Goal: Task Accomplishment & Management: Manage account settings

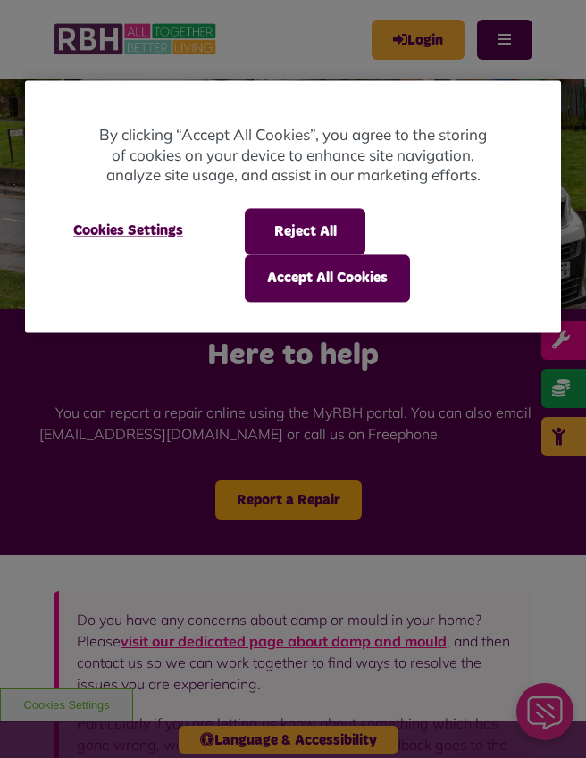
click at [329, 278] on button "Accept All Cookies" at bounding box center [327, 278] width 165 height 46
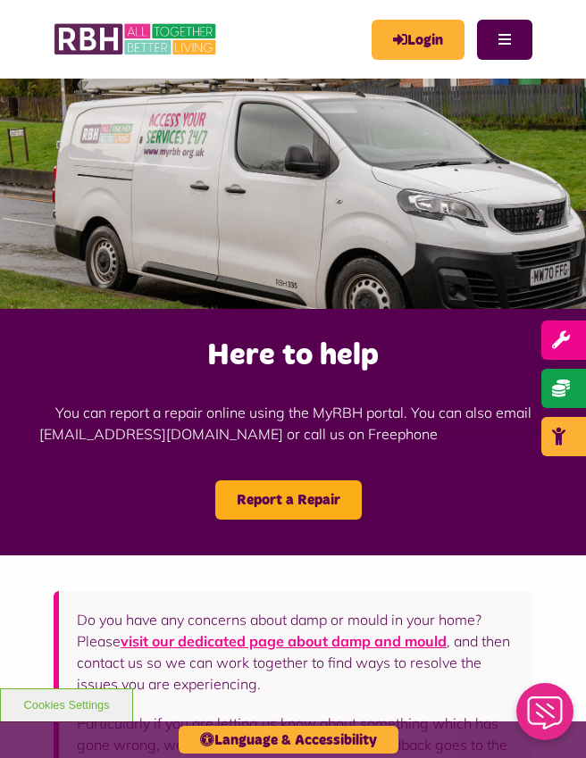
click at [415, 50] on link "Login" at bounding box center [417, 40] width 93 height 40
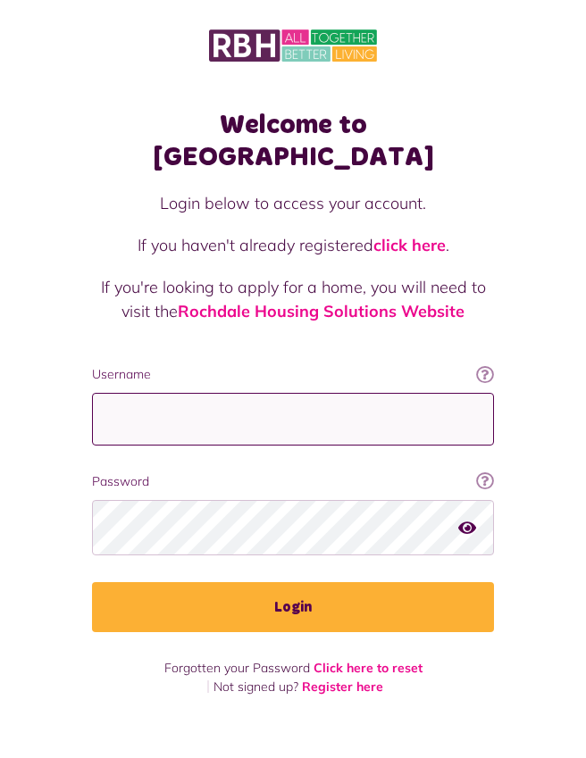
click at [137, 393] on input "Username" at bounding box center [293, 419] width 402 height 53
type input "**********"
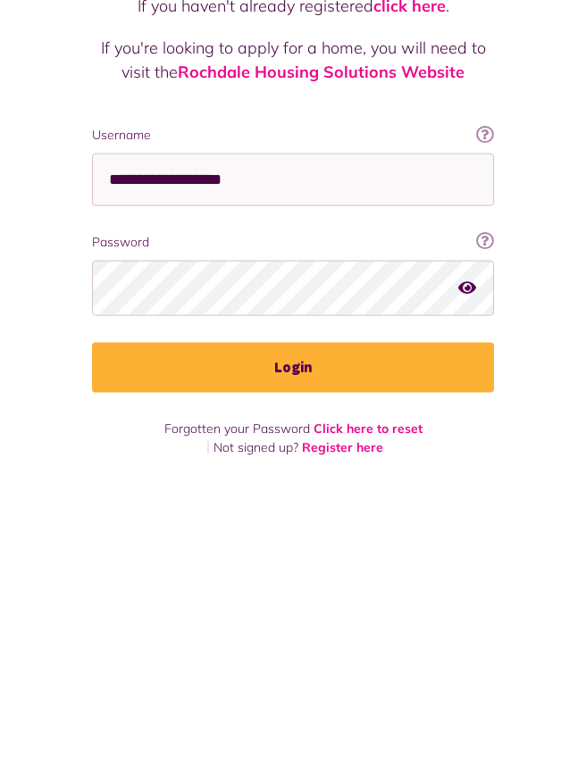
click at [301, 582] on button "Login" at bounding box center [293, 607] width 402 height 50
click at [323, 582] on button "Login" at bounding box center [293, 607] width 402 height 50
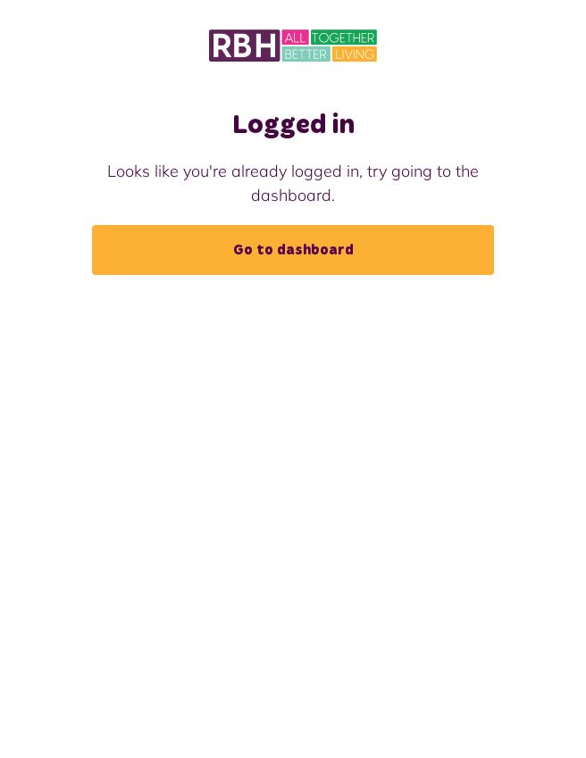
click at [371, 252] on link "Go to dashboard" at bounding box center [293, 250] width 402 height 50
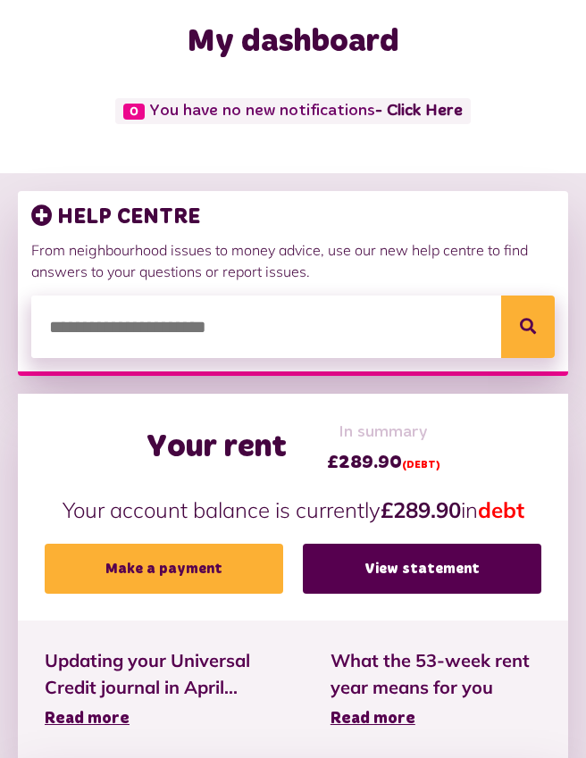
scroll to position [91, 0]
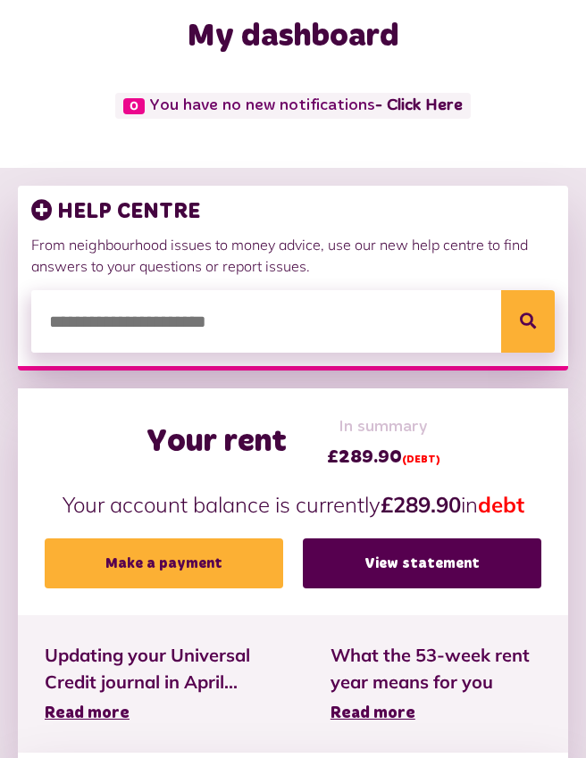
click at [416, 564] on link "View statement" at bounding box center [422, 563] width 238 height 50
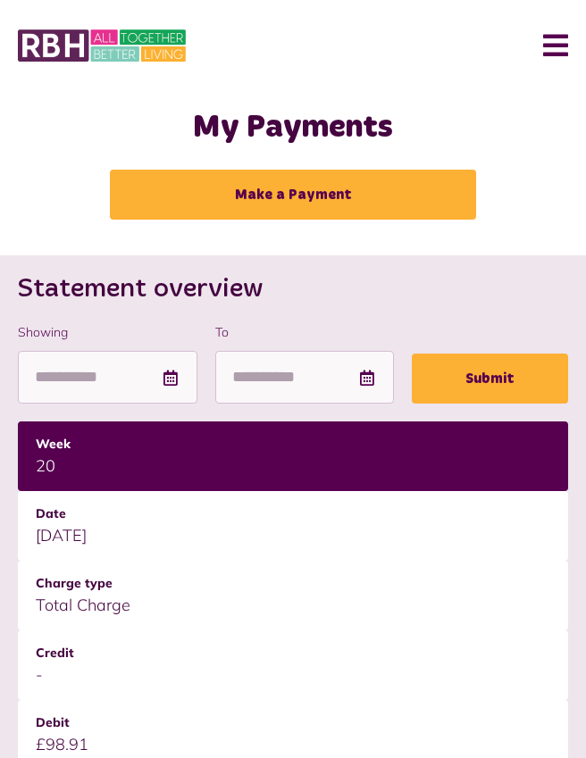
click at [553, 50] on button "Menu" at bounding box center [548, 45] width 38 height 55
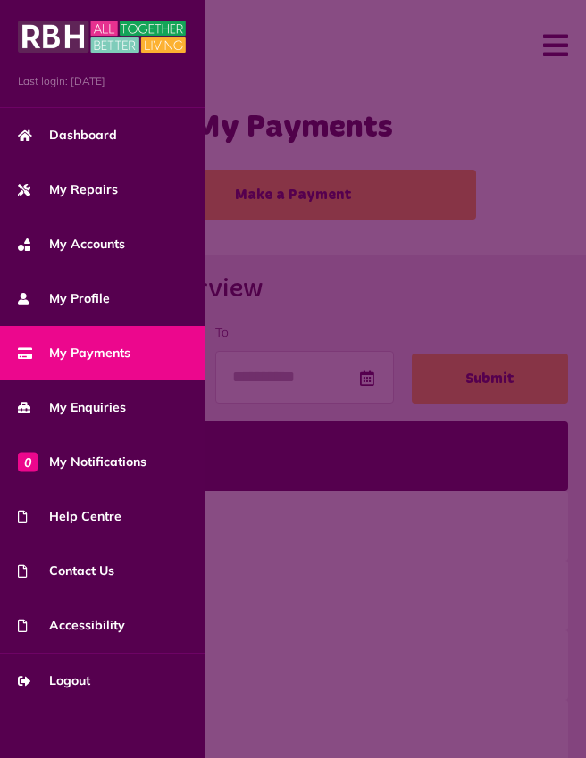
click at [173, 304] on link "My Profile" at bounding box center [102, 298] width 205 height 54
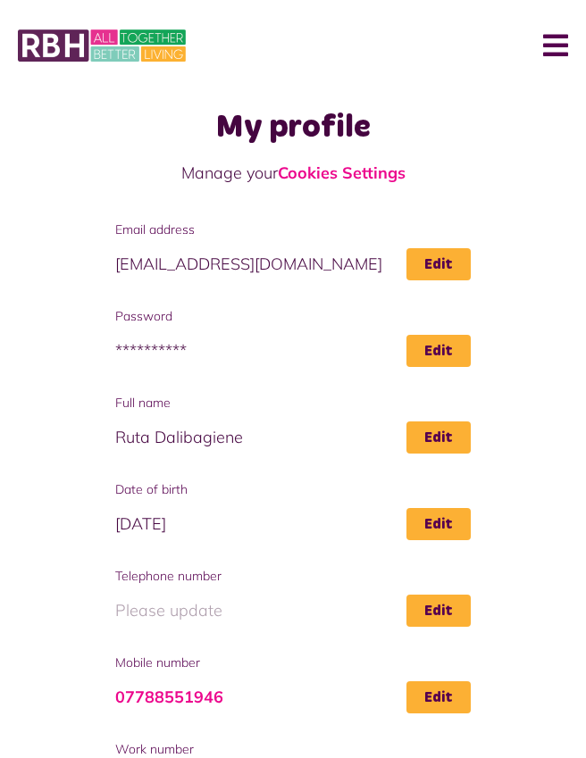
click at [559, 43] on button "Menu" at bounding box center [548, 45] width 38 height 55
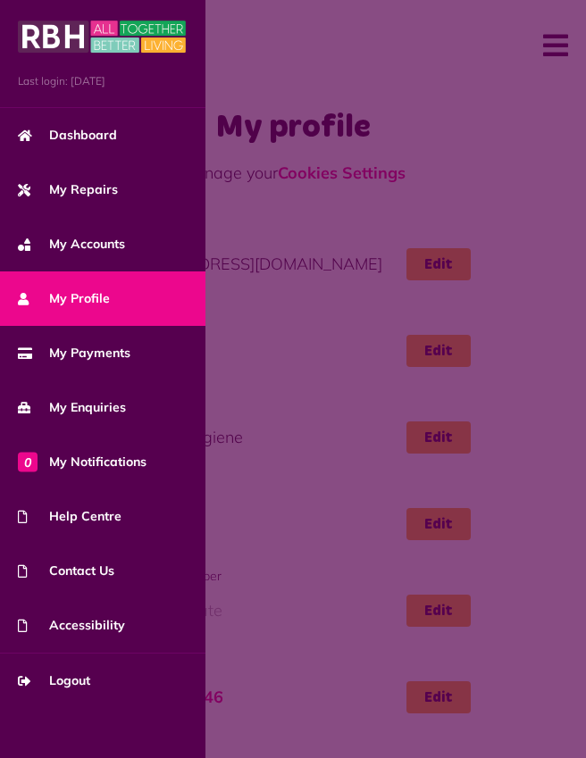
click at [165, 250] on link "My Accounts" at bounding box center [102, 244] width 205 height 54
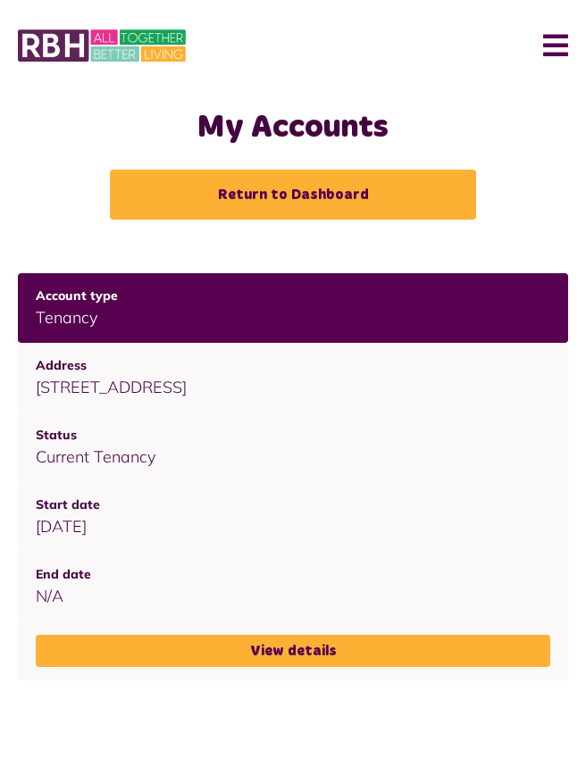
click at [318, 650] on link "View details" at bounding box center [293, 651] width 514 height 32
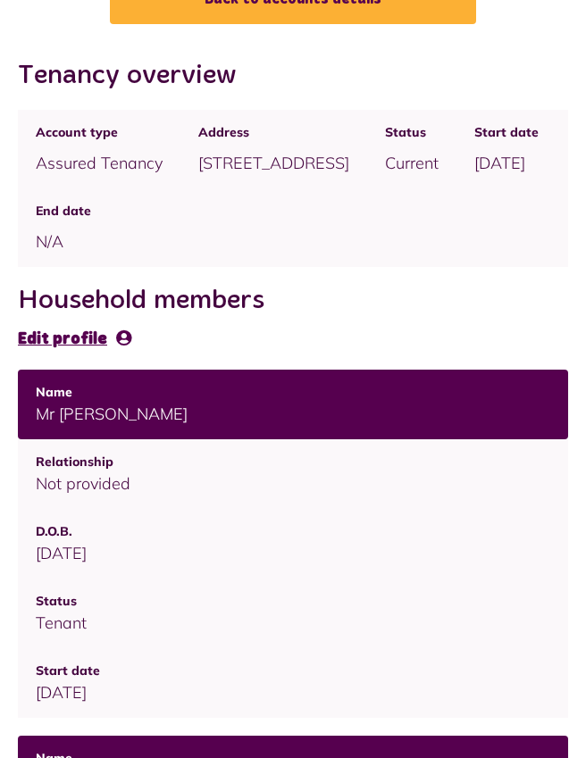
scroll to position [196, 0]
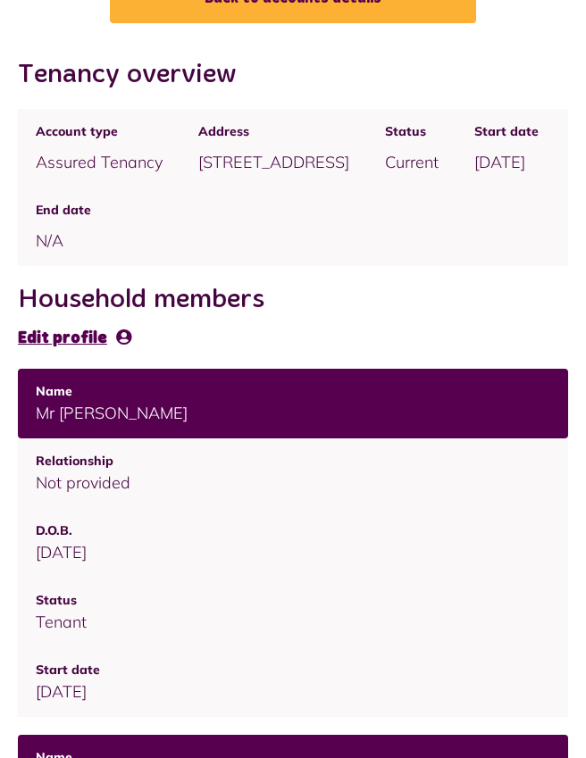
click at [52, 343] on span "Edit profile" at bounding box center [62, 338] width 89 height 16
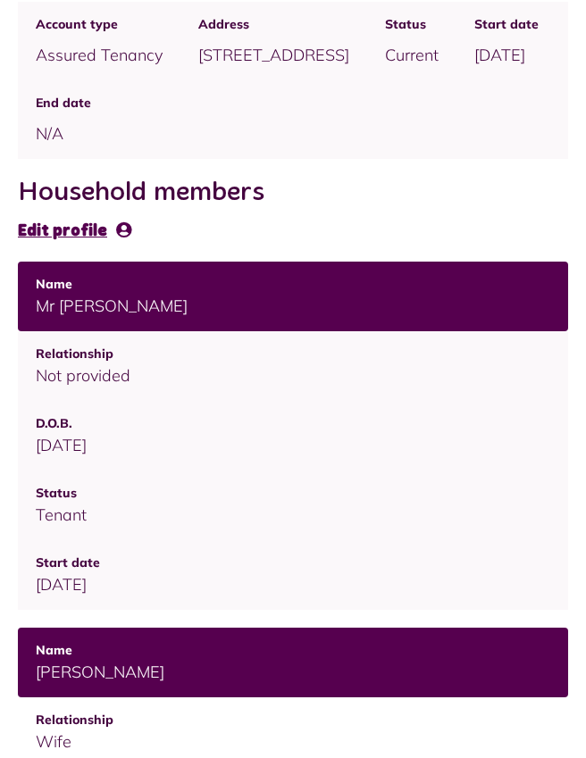
scroll to position [303, 0]
click at [100, 238] on span "Edit profile" at bounding box center [62, 231] width 89 height 16
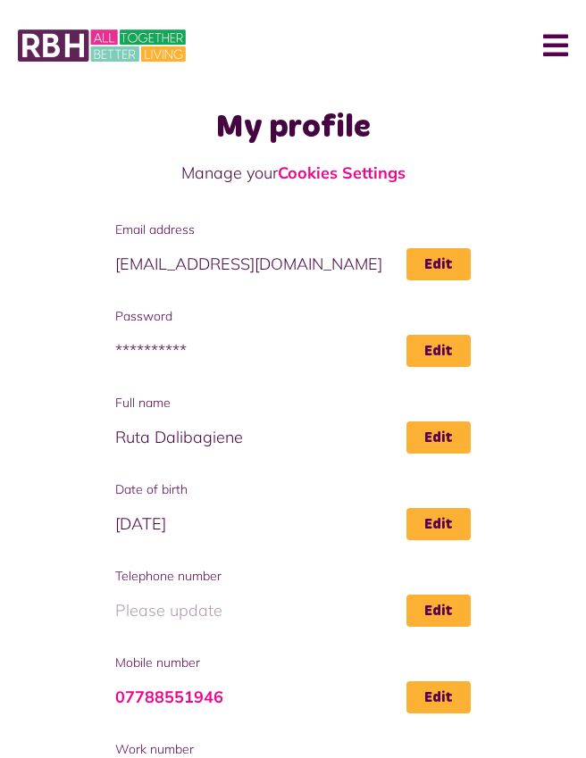
click at [551, 48] on button "Menu" at bounding box center [548, 45] width 38 height 55
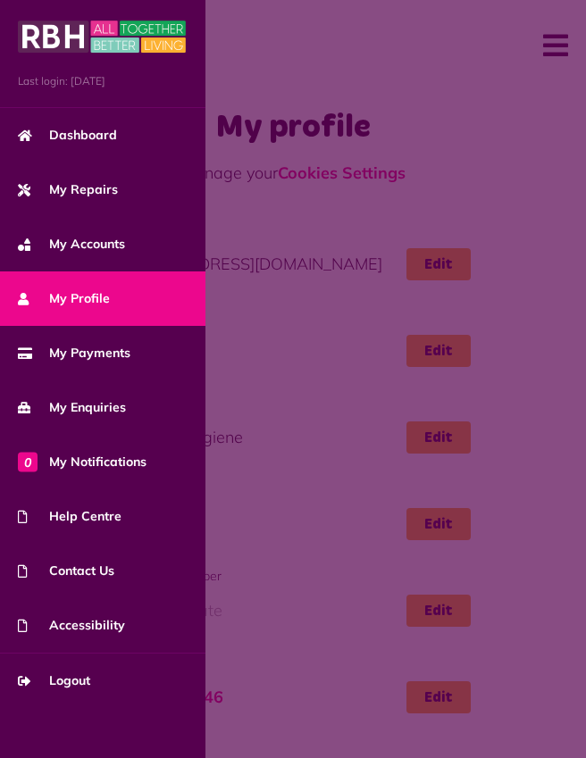
click at [71, 680] on span "Logout" at bounding box center [54, 680] width 72 height 19
